Goal: Check status: Check status

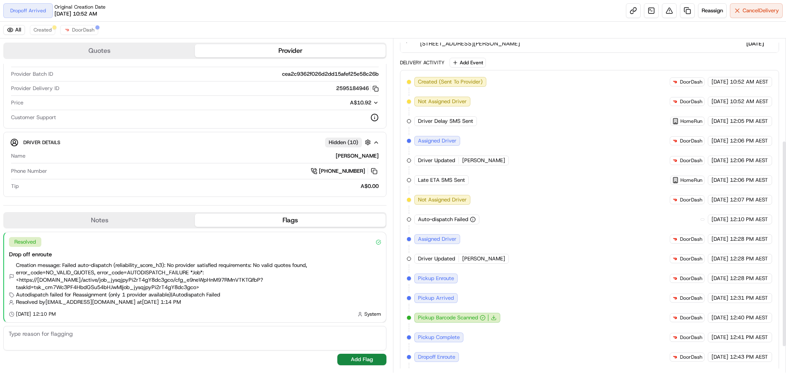
scroll to position [206, 0]
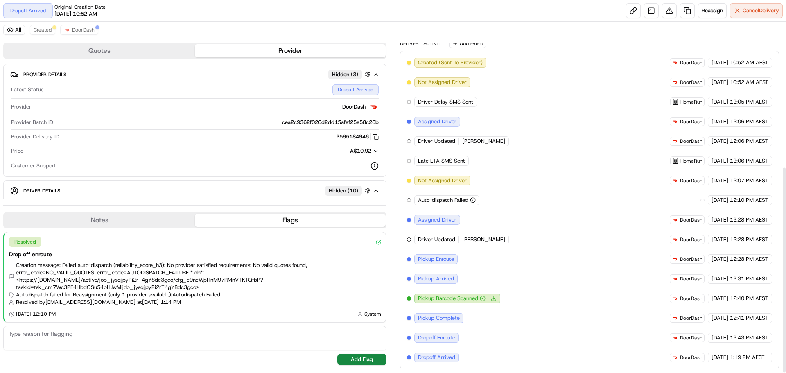
scroll to position [206, 0]
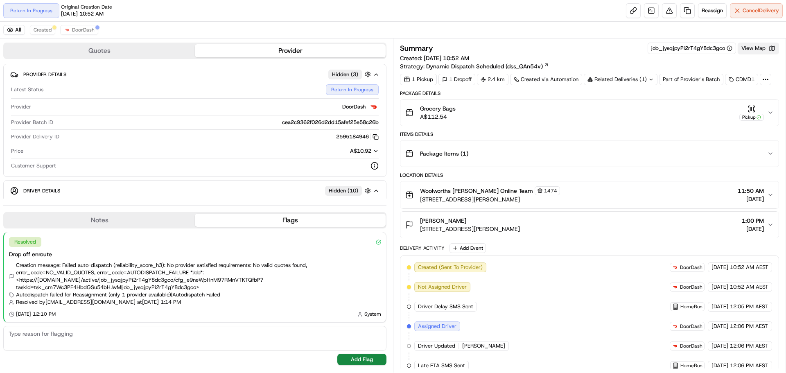
click at [747, 51] on button "View Map" at bounding box center [758, 48] width 41 height 11
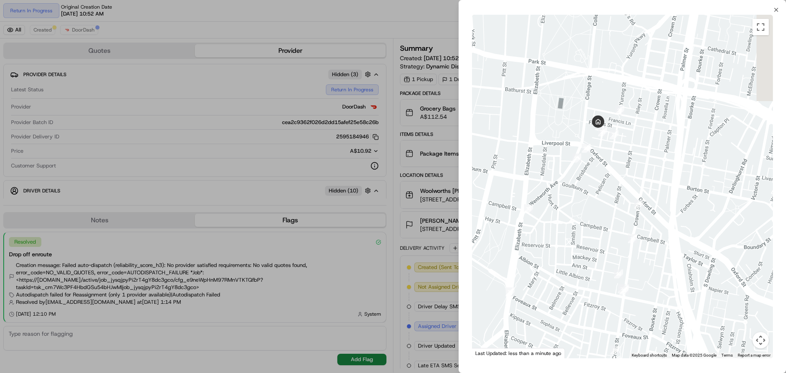
drag, startPoint x: 570, startPoint y: 235, endPoint x: 517, endPoint y: 411, distance: 183.8
click at [517, 373] on html "Return In Progress Original Creation Date 08/21/2025 10:52 AM Reassign Cancel D…" at bounding box center [393, 186] width 786 height 373
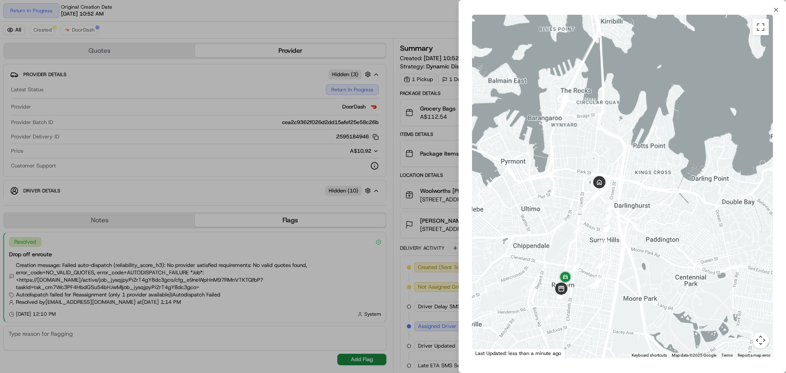
drag, startPoint x: 571, startPoint y: 259, endPoint x: 574, endPoint y: 187, distance: 72.1
click at [574, 187] on div at bounding box center [622, 186] width 301 height 343
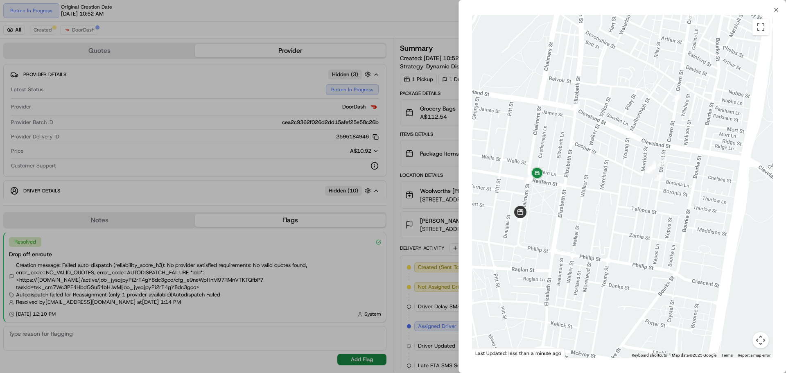
drag, startPoint x: 586, startPoint y: 230, endPoint x: 620, endPoint y: 202, distance: 44.2
click at [614, 204] on div at bounding box center [622, 186] width 301 height 343
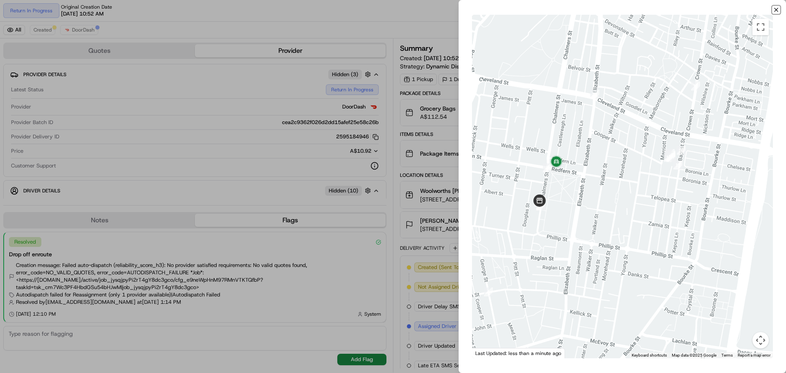
click at [776, 10] on icon "button" at bounding box center [776, 9] width 3 height 3
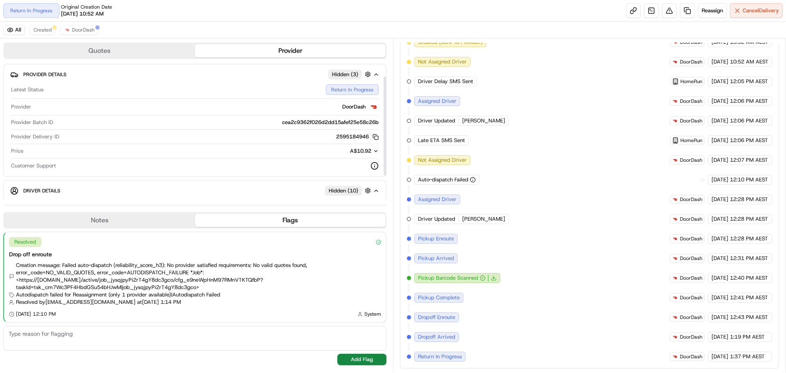
scroll to position [48, 0]
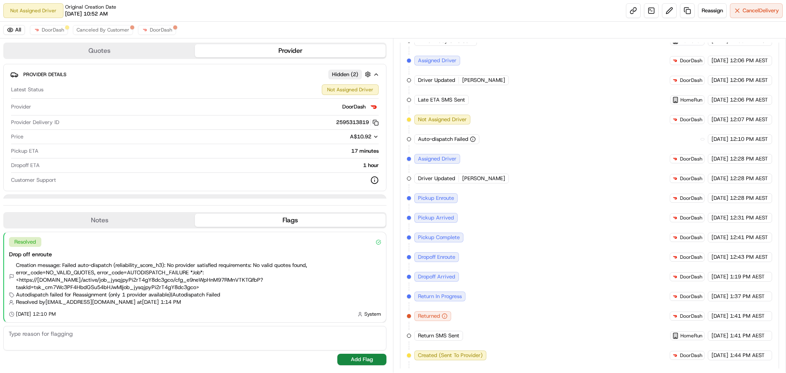
scroll to position [284, 0]
